Goal: Communication & Community: Answer question/provide support

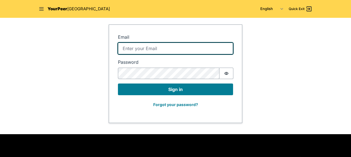
click at [147, 47] on input "Email" at bounding box center [175, 49] width 115 height 12
type input "rjones@Risingground.org"
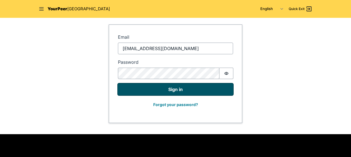
click at [161, 89] on button "Sign in" at bounding box center [175, 89] width 115 height 12
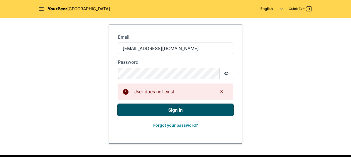
click at [177, 112] on button "Sign in" at bounding box center [175, 110] width 115 height 12
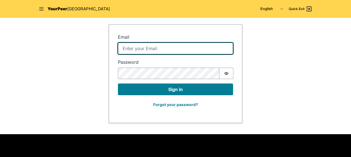
click at [136, 51] on input "Email" at bounding box center [175, 49] width 115 height 12
click at [144, 50] on input "Email" at bounding box center [175, 49] width 115 height 12
click at [128, 46] on input "Email" at bounding box center [175, 49] width 115 height 12
type input "rjones@risingground.org"
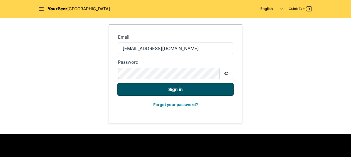
click at [163, 88] on button "Sign in" at bounding box center [175, 89] width 115 height 12
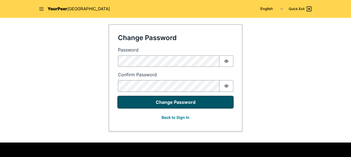
click at [166, 102] on button "Change Password" at bounding box center [175, 102] width 115 height 12
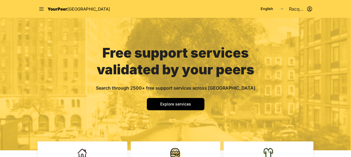
scroll to position [9, 0]
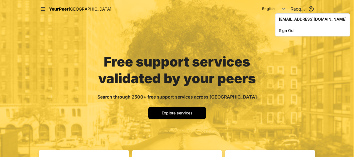
click at [299, 11] on html "Close panel YourPeer NYC Quick Exit Single Adult Families Soup Kitchen Food Pan…" at bounding box center [177, 69] width 354 height 157
click at [351, 32] on html "Close panel YourPeer NYC Quick Exit Single Adult Families Soup Kitchen Food Pan…" at bounding box center [177, 69] width 354 height 157
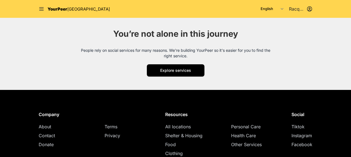
scroll to position [0, 0]
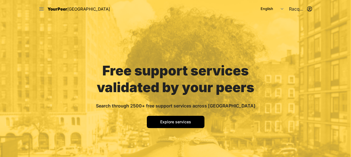
click at [43, 9] on icon at bounding box center [41, 8] width 4 height 3
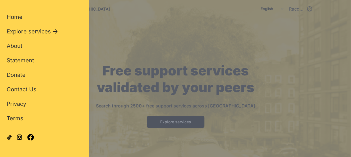
scroll to position [31, 0]
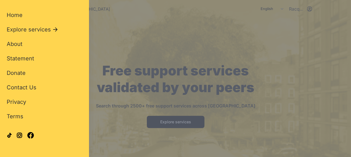
click at [303, 64] on div "Close panel YourPeer NYC Quick Exit Single Adult Families Soup Kitchen Food Pan…" at bounding box center [175, 78] width 351 height 157
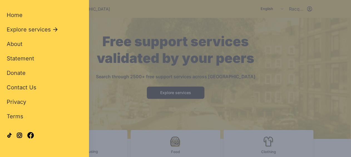
scroll to position [17, 0]
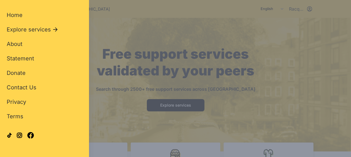
click at [142, 41] on div "Close panel YourPeer NYC Quick Exit Single Adult Families Soup Kitchen Food Pan…" at bounding box center [175, 78] width 351 height 157
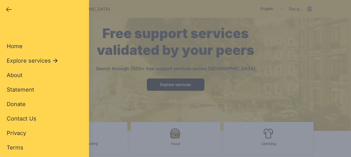
scroll to position [16, 0]
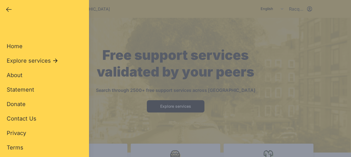
click at [293, 11] on div "Close panel YourPeer NYC Quick Exit Single Adult Families Soup Kitchen Food Pan…" at bounding box center [175, 78] width 351 height 157
click at [291, 8] on div "Close panel YourPeer NYC Quick Exit Single Adult Families Soup Kitchen Food Pan…" at bounding box center [175, 78] width 351 height 157
click at [8, 9] on icon "button" at bounding box center [8, 10] width 5 height 4
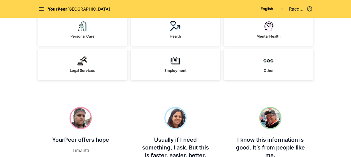
scroll to position [184, 0]
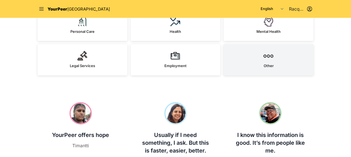
click at [274, 58] on link "Other" at bounding box center [269, 59] width 90 height 31
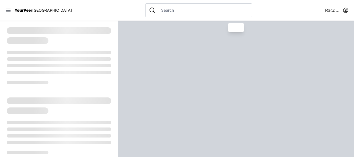
select select "recentlyUpdated"
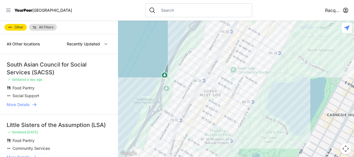
click at [8, 13] on icon at bounding box center [9, 11] width 6 height 6
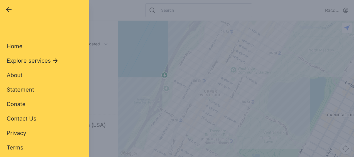
click at [13, 61] on span "Explore services" at bounding box center [29, 61] width 44 height 8
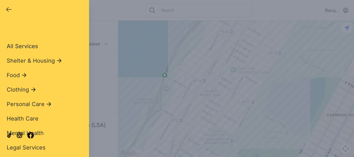
click at [27, 49] on span "All Services" at bounding box center [22, 46] width 31 height 7
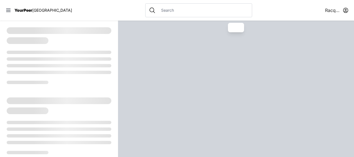
select select "recentlyUpdated"
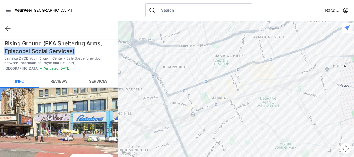
drag, startPoint x: 115, startPoint y: 45, endPoint x: 116, endPoint y: 53, distance: 8.5
click at [116, 53] on div "RacquelRG Anonymous Client [DATE] Services Used: All Services What went well Th…" at bounding box center [59, 89] width 118 height 136
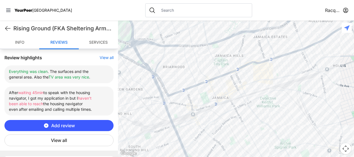
scroll to position [214, 0]
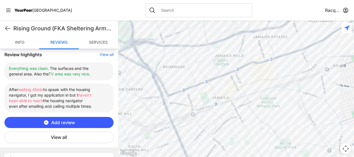
click at [103, 55] on button "View all" at bounding box center [107, 55] width 14 height 6
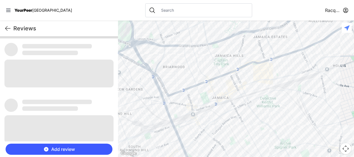
scroll to position [0, 0]
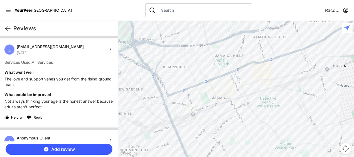
click at [40, 117] on span "Reply" at bounding box center [38, 117] width 9 height 4
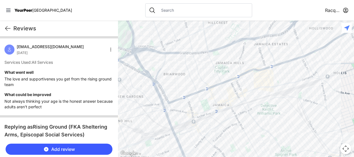
drag, startPoint x: 118, startPoint y: 50, endPoint x: 119, endPoint y: 54, distance: 3.9
click at [119, 54] on div at bounding box center [236, 89] width 236 height 136
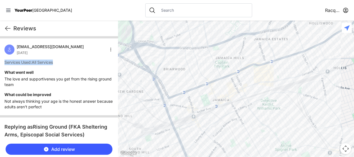
drag, startPoint x: 114, startPoint y: 53, endPoint x: 115, endPoint y: 61, distance: 8.4
click at [115, 61] on div "klassikdk6@gmail.com August 20th 2025 Services Used: All Services What went wel…" at bounding box center [59, 76] width 118 height 77
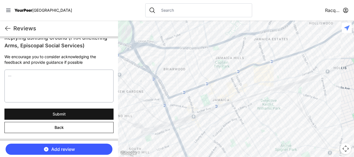
scroll to position [78, 0]
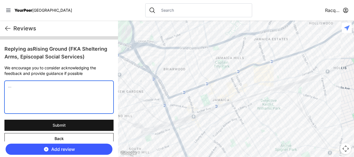
click at [67, 87] on textarea at bounding box center [58, 97] width 109 height 33
click at [67, 86] on textarea at bounding box center [58, 97] width 109 height 33
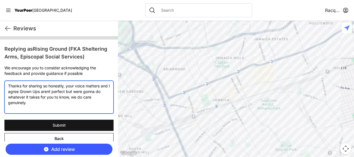
drag, startPoint x: 53, startPoint y: 92, endPoint x: 82, endPoint y: 94, distance: 29.5
click at [82, 94] on textarea "Thanks for sharing so honestly, your voice matters and I agree Grown Ups arent …" at bounding box center [58, 97] width 109 height 33
click at [76, 93] on textarea "Thanks for sharing so honestly, your voice matters and I agree Grown Ups arent …" at bounding box center [58, 97] width 109 height 33
click at [62, 90] on textarea "Thanks for sharing so honestly, your voice matters and I agree Grown Ups arent …" at bounding box center [58, 97] width 109 height 33
click at [51, 103] on textarea "Thanks for sharing so honestly, your voice matters and I agree Grown Ups arent …" at bounding box center [58, 97] width 109 height 33
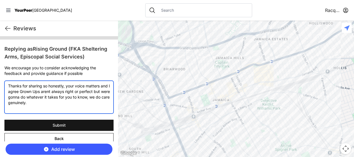
click at [101, 87] on textarea "Thanks for sharing so honestly, your voice matters and I agree Grown Ups arent …" at bounding box center [58, 97] width 109 height 33
click at [14, 91] on textarea "Thanks for sharing so honestly, your voice matters. and I agree Grown Ups arent…" at bounding box center [58, 97] width 109 height 33
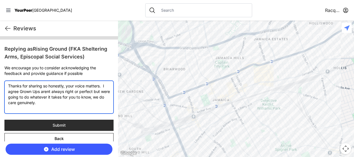
type textarea "Thanks for sharing so honestly, your voice matters. I agree Grown Ups arent alw…"
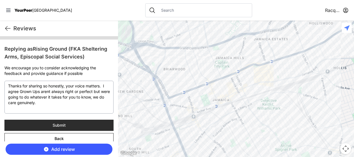
click at [56, 125] on span "Submit" at bounding box center [59, 125] width 13 height 6
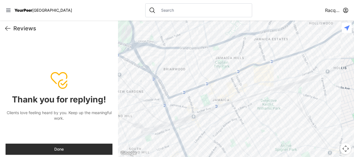
click at [67, 151] on button "Done" at bounding box center [59, 149] width 107 height 11
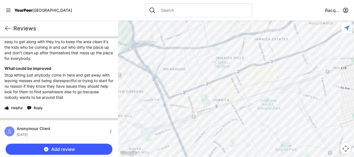
scroll to position [288, 0]
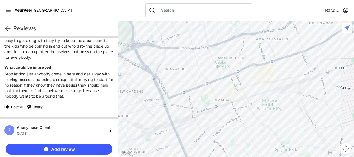
click at [40, 109] on span "Reply" at bounding box center [38, 107] width 9 height 4
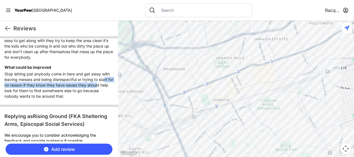
drag, startPoint x: 105, startPoint y: 86, endPoint x: 104, endPoint y: 90, distance: 4.1
click at [104, 90] on p "Stop letting just anybody come in here and get away with leaving messes and bei…" at bounding box center [58, 85] width 109 height 28
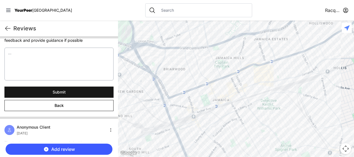
scroll to position [388, 0]
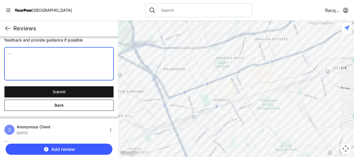
click at [68, 79] on textarea at bounding box center [58, 63] width 109 height 33
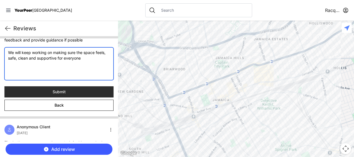
type textarea "We will keep working on making sure the space feels, safe, clean and supportive…"
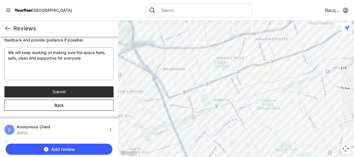
click at [37, 97] on button "Submit" at bounding box center [58, 91] width 109 height 11
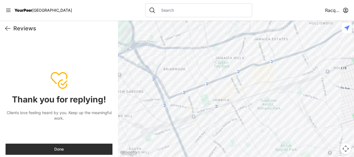
click at [51, 149] on button "Done" at bounding box center [59, 149] width 107 height 11
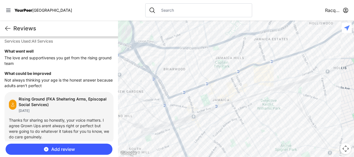
scroll to position [0, 0]
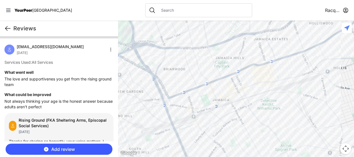
click at [9, 28] on icon at bounding box center [7, 28] width 7 height 7
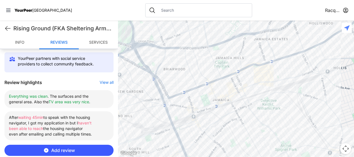
scroll to position [194, 0]
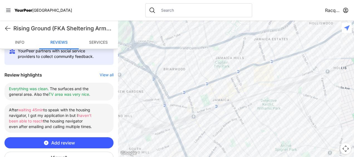
click at [106, 74] on button "View all" at bounding box center [107, 75] width 14 height 6
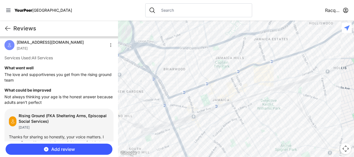
scroll to position [0, 0]
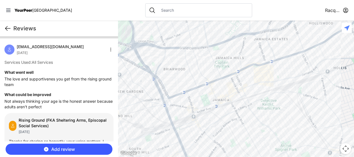
click at [8, 27] on icon at bounding box center [7, 28] width 7 height 7
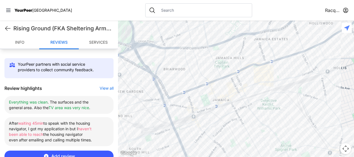
scroll to position [188, 0]
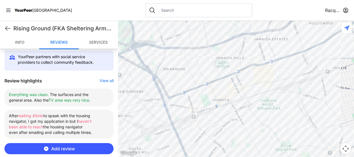
click at [109, 80] on button "View all" at bounding box center [107, 81] width 14 height 6
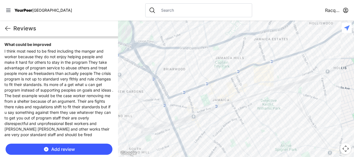
scroll to position [45, 0]
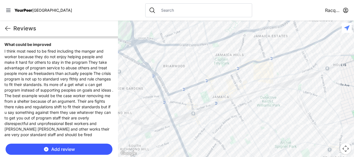
drag, startPoint x: 118, startPoint y: 53, endPoint x: 117, endPoint y: 49, distance: 3.9
click at [117, 49] on main "Reviews RacquelRG Anonymous Client August 20th 2025 Services Used: All Services…" at bounding box center [177, 89] width 354 height 136
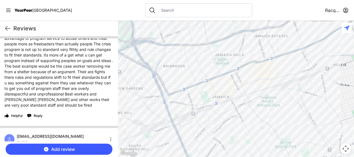
scroll to position [75, 0]
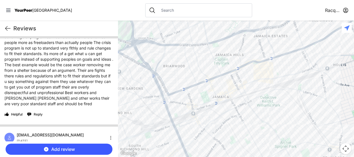
click at [39, 114] on span "Reply" at bounding box center [38, 114] width 9 height 4
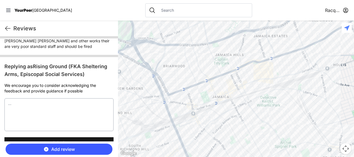
scroll to position [133, 0]
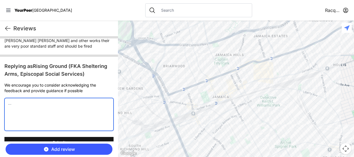
click at [43, 100] on textarea at bounding box center [58, 114] width 109 height 33
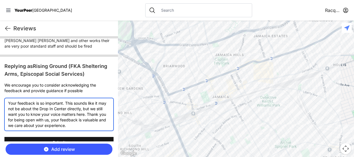
click at [66, 103] on textarea "Your feedback is so important. This sounds like it may not be about the Drop In…" at bounding box center [58, 114] width 109 height 33
click at [34, 124] on textarea "This sounds like it may not be about the Drop In Center directly, but we still …" at bounding box center [58, 114] width 109 height 33
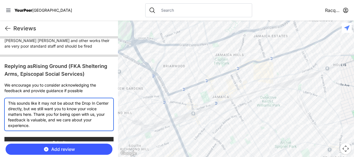
type textarea "This sounds like it may not be about the Drop In Center directly, but we still …"
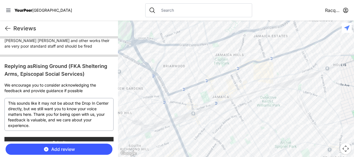
click at [42, 139] on button "Submit" at bounding box center [58, 142] width 109 height 11
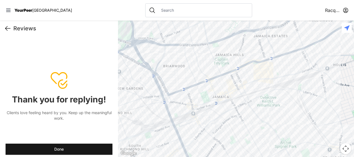
click at [5, 29] on icon at bounding box center [7, 28] width 7 height 7
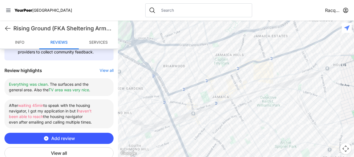
scroll to position [197, 0]
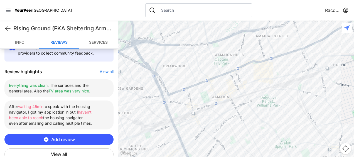
click at [104, 71] on button "View all" at bounding box center [107, 72] width 14 height 6
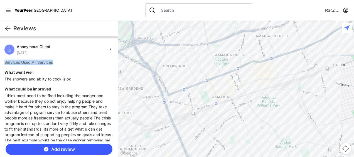
drag, startPoint x: 115, startPoint y: 50, endPoint x: 114, endPoint y: 60, distance: 9.8
click at [114, 60] on div "Anonymous Client August 20th 2025 Services Used: All Services What went well Th…" at bounding box center [59, 149] width 118 height 223
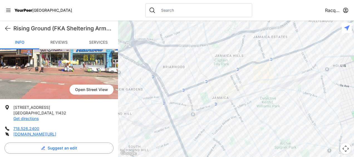
scroll to position [68, 0]
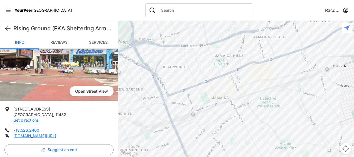
click at [67, 41] on link "Reviews" at bounding box center [58, 42] width 39 height 13
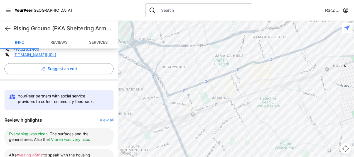
scroll to position [206, 0]
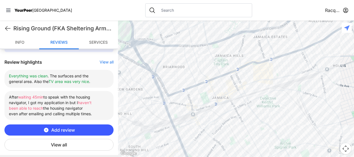
drag, startPoint x: 78, startPoint y: 114, endPoint x: 78, endPoint y: 121, distance: 7.5
click at [78, 121] on div "Review highlights View all Everything was clean . The surfaces and the general …" at bounding box center [58, 105] width 109 height 92
drag, startPoint x: 78, startPoint y: 121, endPoint x: 58, endPoint y: 144, distance: 30.7
click at [58, 144] on button "View all" at bounding box center [58, 145] width 109 height 12
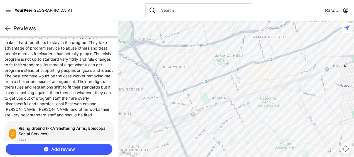
scroll to position [0, 0]
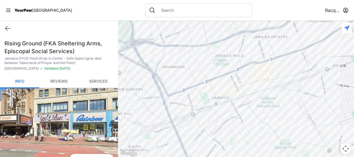
click at [65, 80] on link "Reviews" at bounding box center [58, 81] width 39 height 13
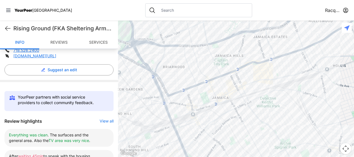
scroll to position [206, 0]
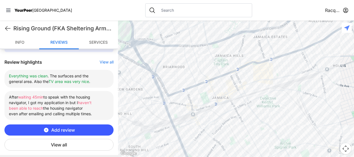
click at [56, 141] on button "View all" at bounding box center [58, 145] width 109 height 12
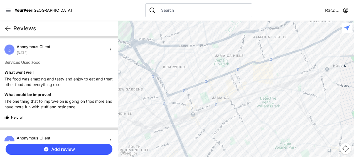
drag, startPoint x: 115, startPoint y: 48, endPoint x: 114, endPoint y: 53, distance: 5.0
click at [114, 53] on div "Anonymous Client August 20th 2025 Services Used: Food What went well The food w…" at bounding box center [59, 82] width 118 height 89
click at [35, 48] on span "Anonymous Client" at bounding box center [34, 47] width 34 height 6
click at [14, 50] on div at bounding box center [9, 50] width 10 height 10
click at [13, 50] on div at bounding box center [9, 50] width 10 height 10
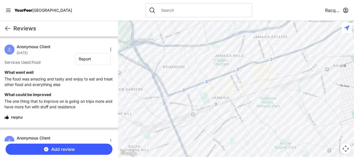
click at [107, 50] on html "View map Close panel YourPeer NYC Quick Exit Single Adult Families Soup Kitchen…" at bounding box center [177, 78] width 354 height 157
click at [40, 49] on html "View map Close panel YourPeer NYC Quick Exit Single Adult Families Soup Kitchen…" at bounding box center [177, 78] width 354 height 157
drag, startPoint x: 39, startPoint y: 47, endPoint x: 30, endPoint y: 47, distance: 8.6
click at [30, 47] on span "Anonymous Client" at bounding box center [34, 47] width 34 height 6
drag, startPoint x: 115, startPoint y: 43, endPoint x: 115, endPoint y: 49, distance: 5.6
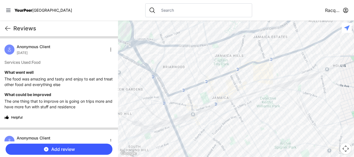
click at [115, 49] on ul "Anonymous Client August 20th 2025 Services Used: Food What went well The food w…" at bounding box center [59, 97] width 118 height 119
click at [52, 96] on h4 "What could be improved" at bounding box center [58, 95] width 109 height 6
click at [8, 119] on button "Helpful" at bounding box center [13, 117] width 18 height 9
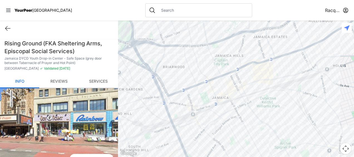
click at [118, 31] on div at bounding box center [236, 89] width 236 height 136
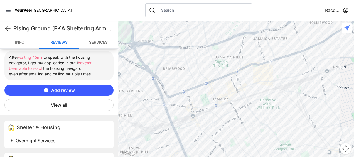
scroll to position [261, 0]
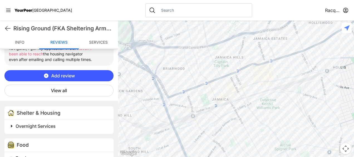
click at [66, 89] on button "View all" at bounding box center [58, 91] width 109 height 12
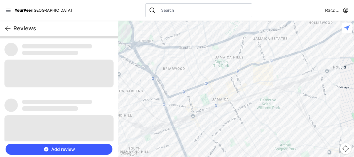
scroll to position [0, 0]
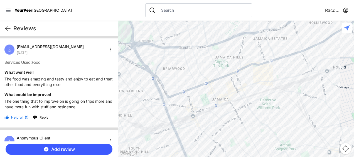
click at [48, 118] on span "Reply" at bounding box center [44, 117] width 9 height 4
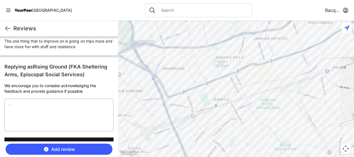
scroll to position [67, 0]
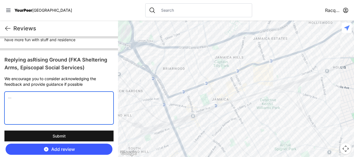
click at [89, 102] on textarea at bounding box center [58, 108] width 109 height 33
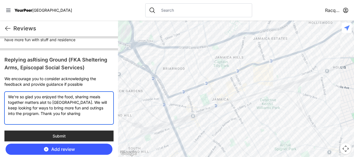
type textarea "We're so glad you enjoyed the food, sharing meals together matters alot to [GEO…"
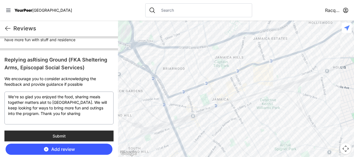
click at [76, 137] on button "Submit" at bounding box center [58, 135] width 109 height 11
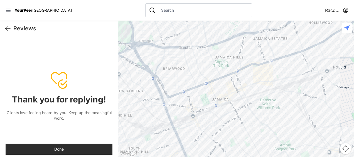
click at [27, 147] on button "Done" at bounding box center [59, 149] width 107 height 11
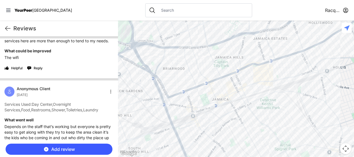
scroll to position [570, 0]
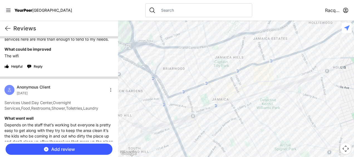
click at [120, 106] on div at bounding box center [236, 89] width 236 height 136
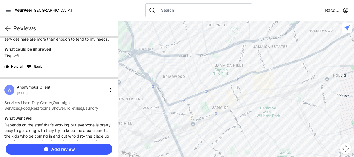
drag, startPoint x: 120, startPoint y: 106, endPoint x: 119, endPoint y: 116, distance: 10.0
click at [119, 116] on div at bounding box center [236, 89] width 236 height 136
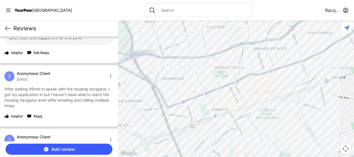
scroll to position [765, 0]
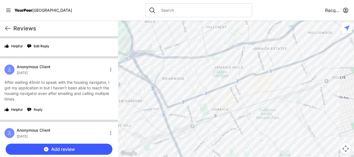
click at [38, 112] on span "Reply" at bounding box center [38, 109] width 9 height 4
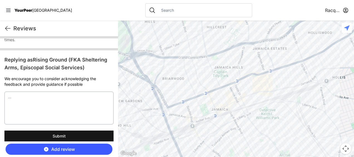
scroll to position [835, 0]
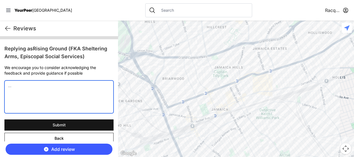
click at [65, 109] on textarea at bounding box center [58, 96] width 109 height 33
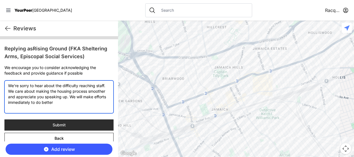
type textarea "We're sorry to hear about the difficulty reaching staff. We care about making t…"
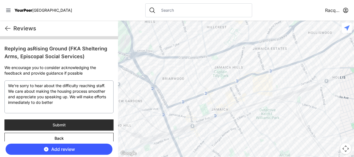
click at [69, 127] on button "Submit" at bounding box center [58, 124] width 109 height 11
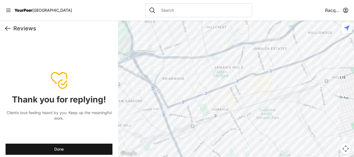
click at [7, 29] on icon at bounding box center [7, 28] width 5 height 4
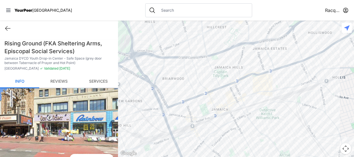
click at [59, 81] on link "Reviews" at bounding box center [58, 81] width 39 height 13
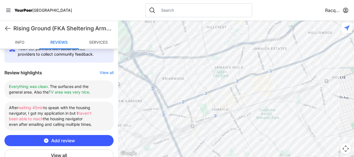
scroll to position [206, 0]
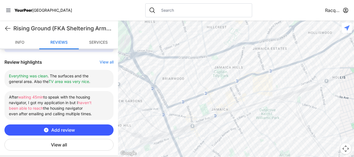
click at [79, 147] on button "View all" at bounding box center [58, 145] width 109 height 12
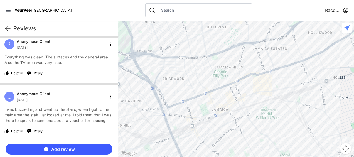
scroll to position [1022, 0]
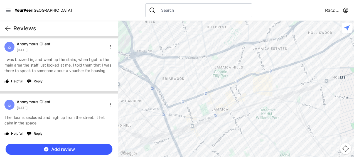
click at [39, 81] on span "Reply" at bounding box center [38, 81] width 9 height 4
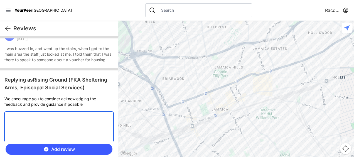
click at [61, 129] on textarea at bounding box center [58, 128] width 109 height 33
type textarea "S"
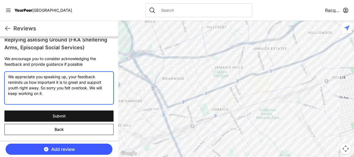
scroll to position [1070, 0]
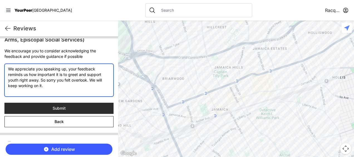
type textarea "We appreciate you speaking up, your feedback reminds us how important it is to …"
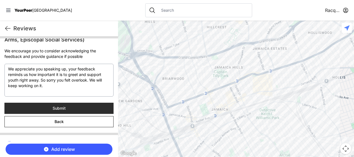
click at [77, 114] on button "Submit" at bounding box center [58, 108] width 109 height 11
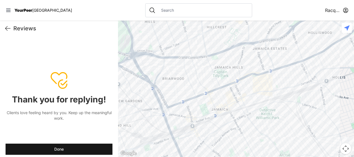
scroll to position [1010, 0]
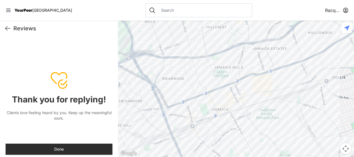
click at [84, 145] on button "Done" at bounding box center [59, 149] width 107 height 11
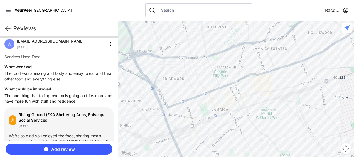
scroll to position [0, 0]
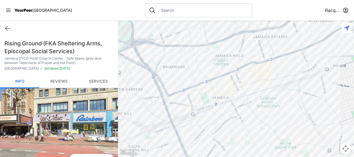
click at [65, 79] on link "Reviews" at bounding box center [58, 81] width 39 height 13
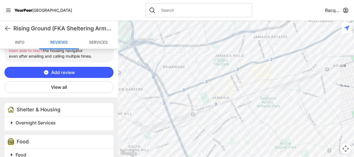
scroll to position [266, 0]
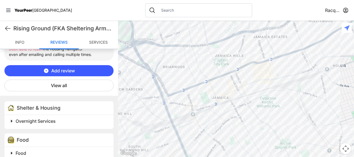
click at [90, 88] on button "View all" at bounding box center [58, 86] width 109 height 12
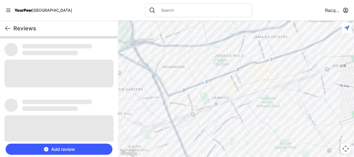
scroll to position [0, 0]
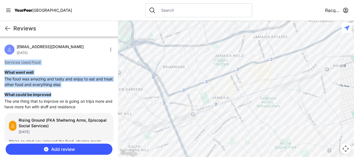
drag, startPoint x: 115, startPoint y: 43, endPoint x: 106, endPoint y: 93, distance: 50.2
click at [106, 93] on div "Cluncheon12345@gmail.com August 20th 2025 Services Used: Food What went well Th…" at bounding box center [59, 110] width 118 height 145
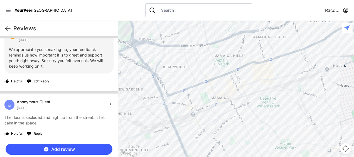
scroll to position [1078, 0]
click at [39, 133] on span "Reply" at bounding box center [38, 133] width 9 height 4
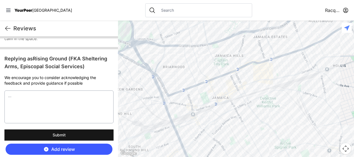
scroll to position [1153, 0]
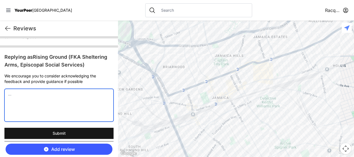
click at [20, 107] on textarea at bounding box center [58, 105] width 109 height 33
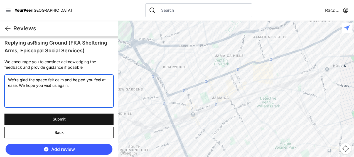
scroll to position [1178, 0]
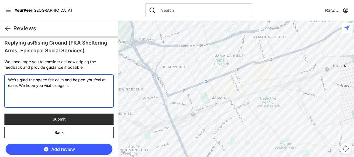
type textarea "We're glad the space felt calm and helped you feel at ease. We hope you visit u…"
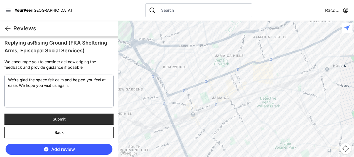
click at [81, 117] on button "Submit" at bounding box center [58, 119] width 109 height 11
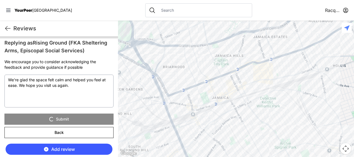
scroll to position [1065, 0]
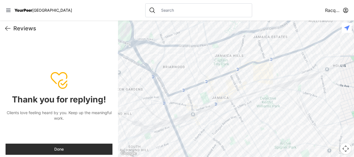
click at [95, 150] on button "Done" at bounding box center [59, 149] width 107 height 11
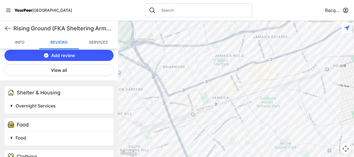
scroll to position [284, 0]
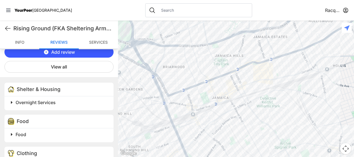
click at [71, 67] on button "View all" at bounding box center [58, 67] width 109 height 12
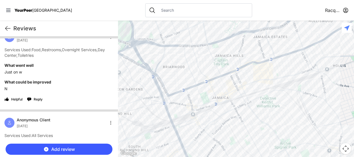
scroll to position [149, 0]
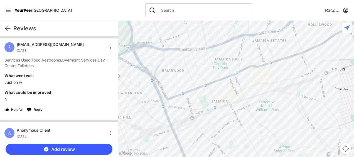
drag, startPoint x: 118, startPoint y: 58, endPoint x: 117, endPoint y: 65, distance: 7.6
click at [117, 65] on main "Reviews RacquelRG Anonymous Client [DATE] Services Used: Food What went well Th…" at bounding box center [177, 89] width 354 height 136
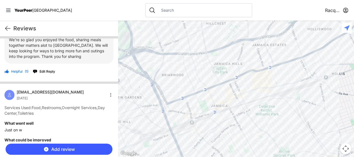
scroll to position [157, 0]
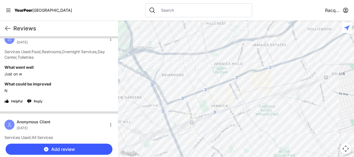
click at [42, 100] on span "Reply" at bounding box center [38, 101] width 9 height 4
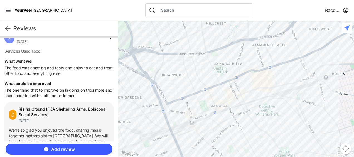
scroll to position [0, 0]
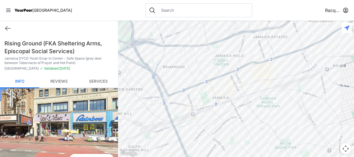
click at [60, 81] on link "Reviews" at bounding box center [58, 81] width 39 height 13
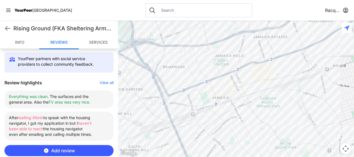
scroll to position [206, 0]
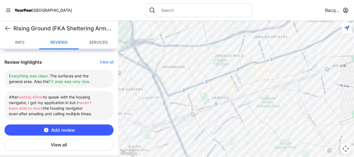
click at [65, 144] on button "View all" at bounding box center [58, 145] width 109 height 12
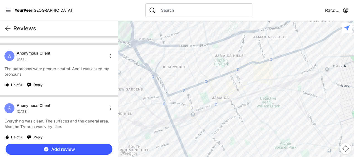
scroll to position [1208, 0]
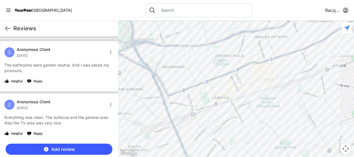
click at [37, 82] on span "Reply" at bounding box center [38, 81] width 9 height 4
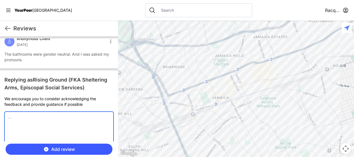
click at [40, 137] on textarea at bounding box center [58, 128] width 109 height 33
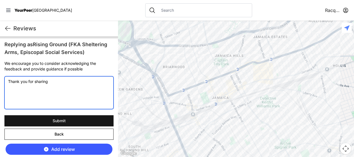
scroll to position [1254, 0]
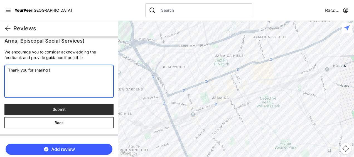
type textarea "Thank you for sharing !"
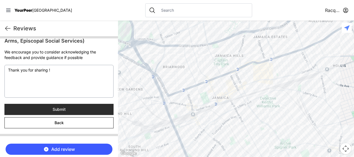
click at [92, 115] on button "Submit" at bounding box center [58, 109] width 109 height 11
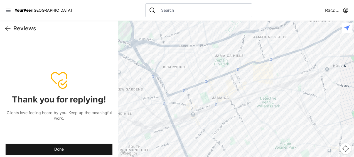
scroll to position [1195, 0]
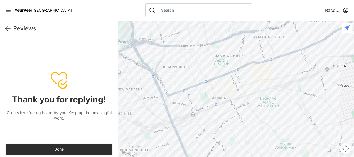
click at [57, 149] on button "Done" at bounding box center [59, 149] width 107 height 11
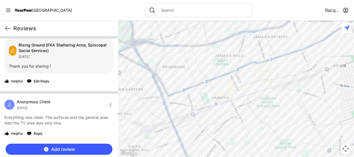
scroll to position [1247, 0]
